Goal: Information Seeking & Learning: Compare options

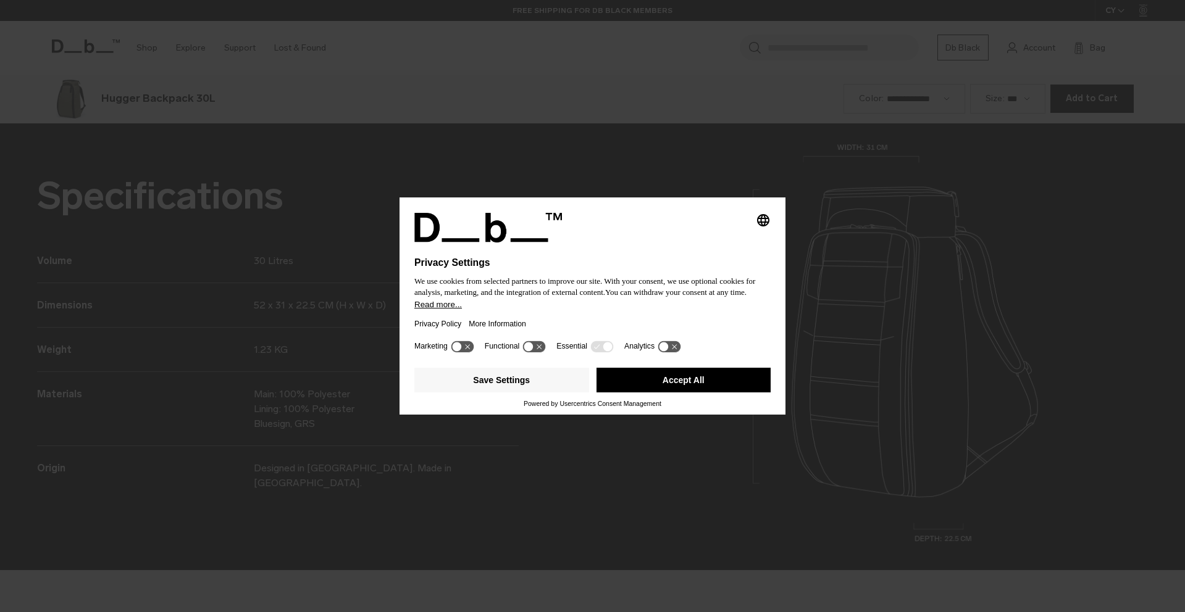
scroll to position [1837, 0]
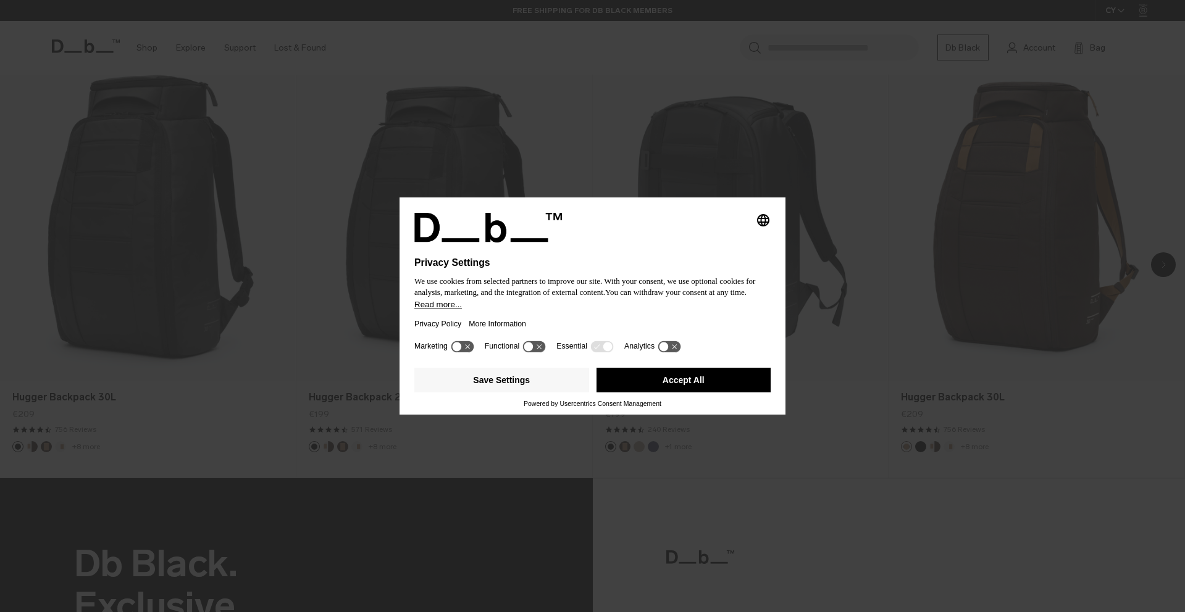
scroll to position [1029, 0]
